Goal: Task Accomplishment & Management: Use online tool/utility

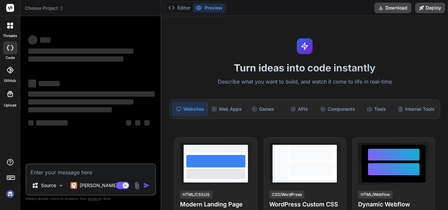
click at [81, 170] on textarea at bounding box center [91, 171] width 129 height 12
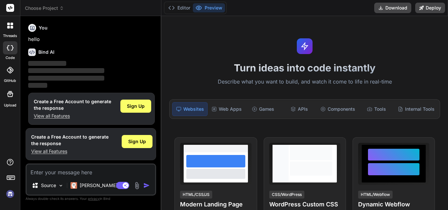
scroll to position [3, 0]
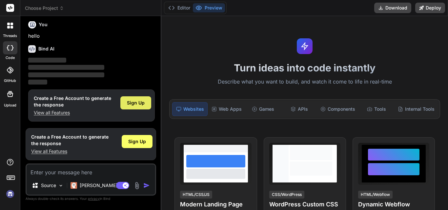
click at [135, 100] on span "Sign Up" at bounding box center [136, 103] width 18 height 7
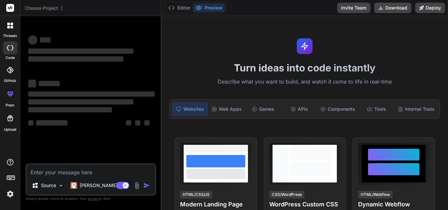
scroll to position [0, 0]
type textarea "x"
click at [96, 172] on textarea at bounding box center [91, 171] width 129 height 12
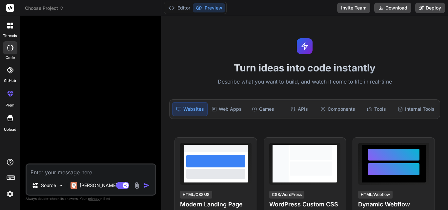
type textarea "h"
type textarea "x"
type textarea "hi"
type textarea "x"
type textarea "hii"
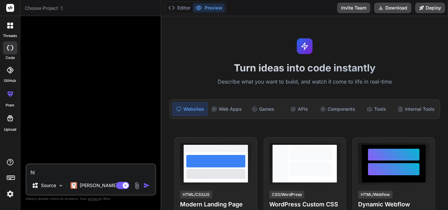
type textarea "x"
type textarea "hii"
click at [146, 183] on img "button" at bounding box center [146, 185] width 7 height 7
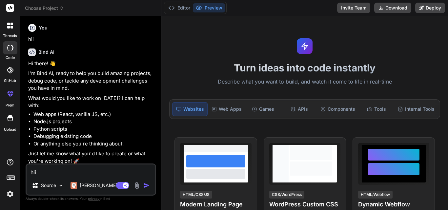
type textarea "x"
click at [65, 173] on textarea "hii" at bounding box center [91, 171] width 129 height 12
paste textarea "function CreatePurchaseGroupList() { $('#divPurchaseGroupList').jtable({ title:…"
type textarea "function CreatePurchaseGroupList() { $('#divPurchaseGroupList').jtable({ title:…"
type textarea "x"
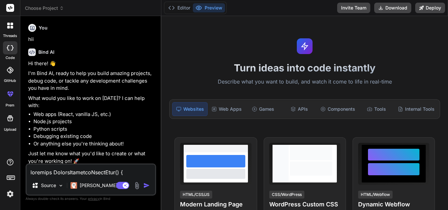
scroll to position [2695, 0]
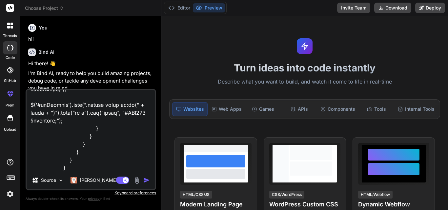
type textarea "function CreatePurchaseGroupList() { $('#divPurchaseGroupList').jtable({ title:…"
click at [146, 181] on img "button" at bounding box center [146, 180] width 7 height 7
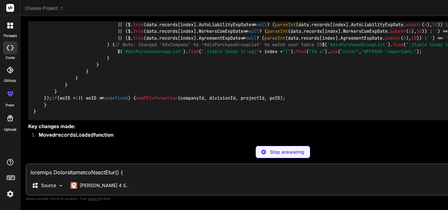
scroll to position [1523, 0]
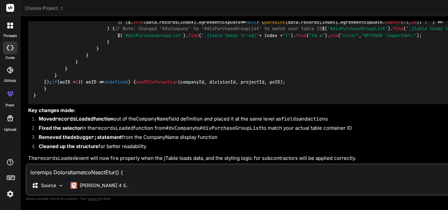
type textarea "x"
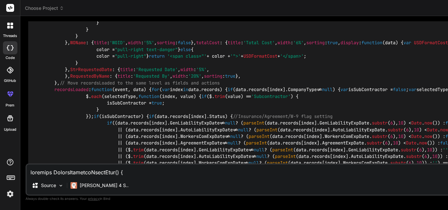
scroll to position [540, 0]
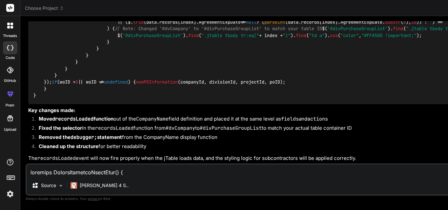
scroll to position [1328, 0]
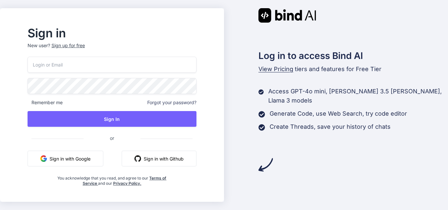
click at [120, 67] on input "email" at bounding box center [112, 65] width 169 height 16
type input "priyanka@yopmail.com"
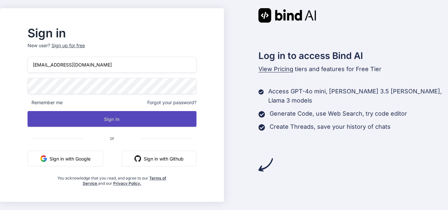
click at [113, 120] on button "Sign In" at bounding box center [112, 119] width 169 height 16
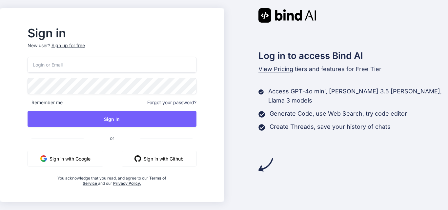
click at [105, 63] on input "email" at bounding box center [112, 65] width 169 height 16
type input "priyanka@yopmail.com"
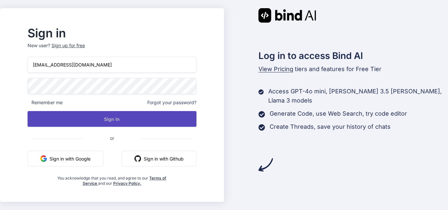
click at [108, 117] on button "Sign In" at bounding box center [112, 119] width 169 height 16
